Goal: Use online tool/utility: Utilize a website feature to perform a specific function

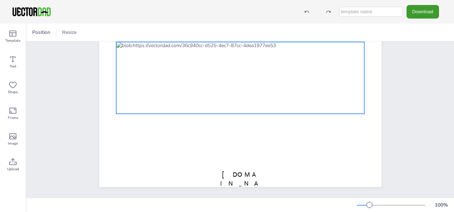
scroll to position [53, 0]
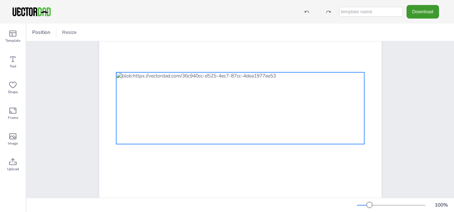
click at [171, 89] on div at bounding box center [240, 108] width 249 height 72
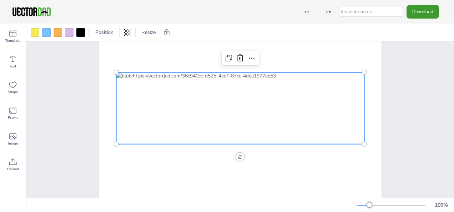
click at [170, 89] on div at bounding box center [240, 108] width 249 height 72
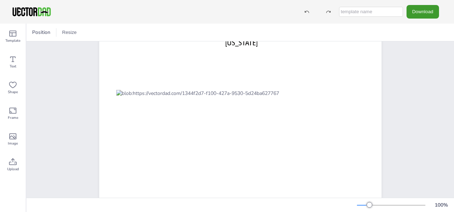
scroll to position [71, 0]
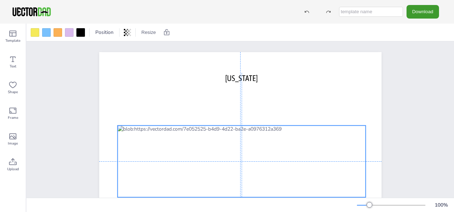
click at [214, 146] on div at bounding box center [241, 162] width 249 height 72
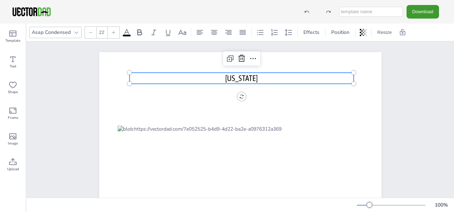
click at [147, 77] on p "[US_STATE]" at bounding box center [242, 78] width 225 height 11
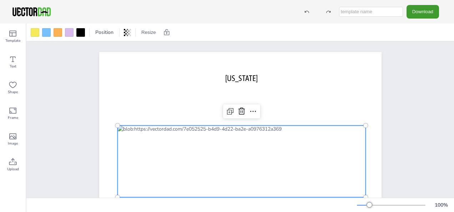
click at [222, 154] on div at bounding box center [241, 162] width 249 height 72
click at [218, 146] on div at bounding box center [241, 162] width 249 height 72
click at [79, 32] on div at bounding box center [80, 32] width 9 height 9
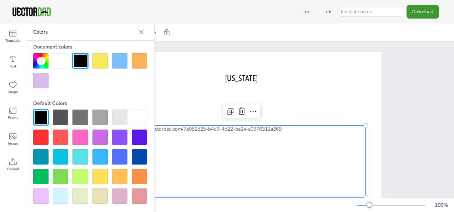
click at [76, 140] on div at bounding box center [79, 137] width 15 height 15
click at [40, 116] on div at bounding box center [40, 117] width 15 height 15
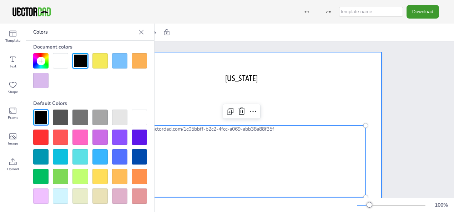
click at [201, 86] on div at bounding box center [240, 161] width 282 height 219
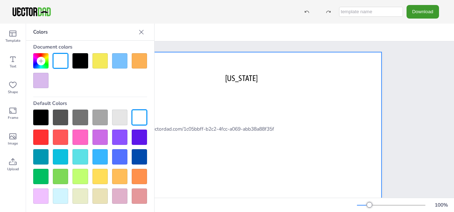
click at [143, 32] on icon at bounding box center [141, 32] width 7 height 7
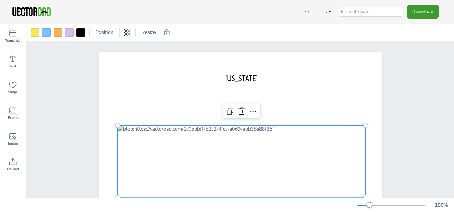
click at [152, 137] on div at bounding box center [241, 162] width 249 height 72
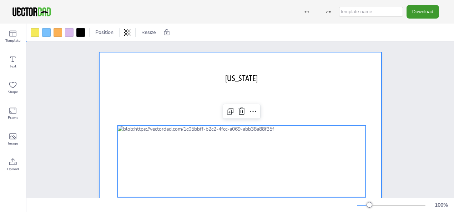
click at [330, 85] on div at bounding box center [240, 161] width 282 height 219
